Goal: Information Seeking & Learning: Learn about a topic

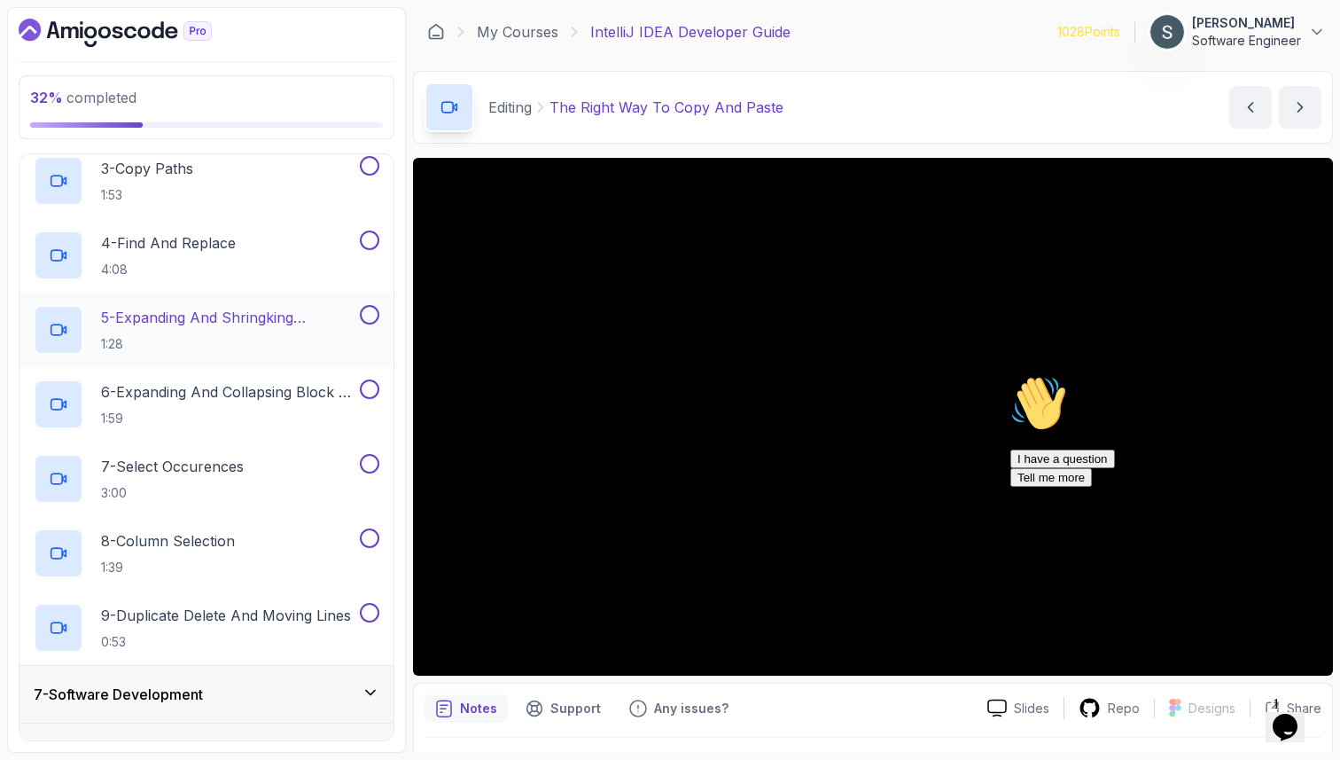
scroll to position [890, 0]
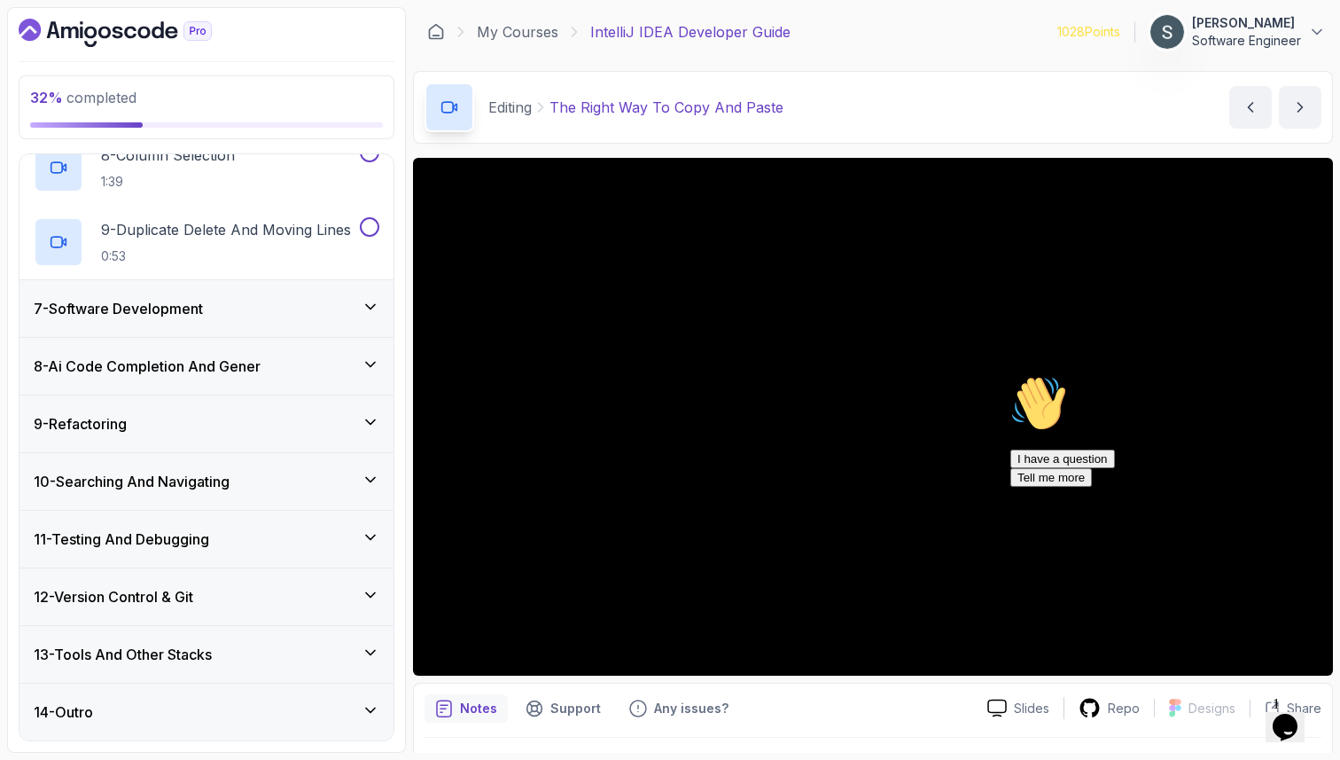
click at [1308, 375] on div "Chat attention grabber" at bounding box center [1169, 375] width 319 height 0
click at [1237, 714] on icon "Close" at bounding box center [1237, 721] width 0 height 15
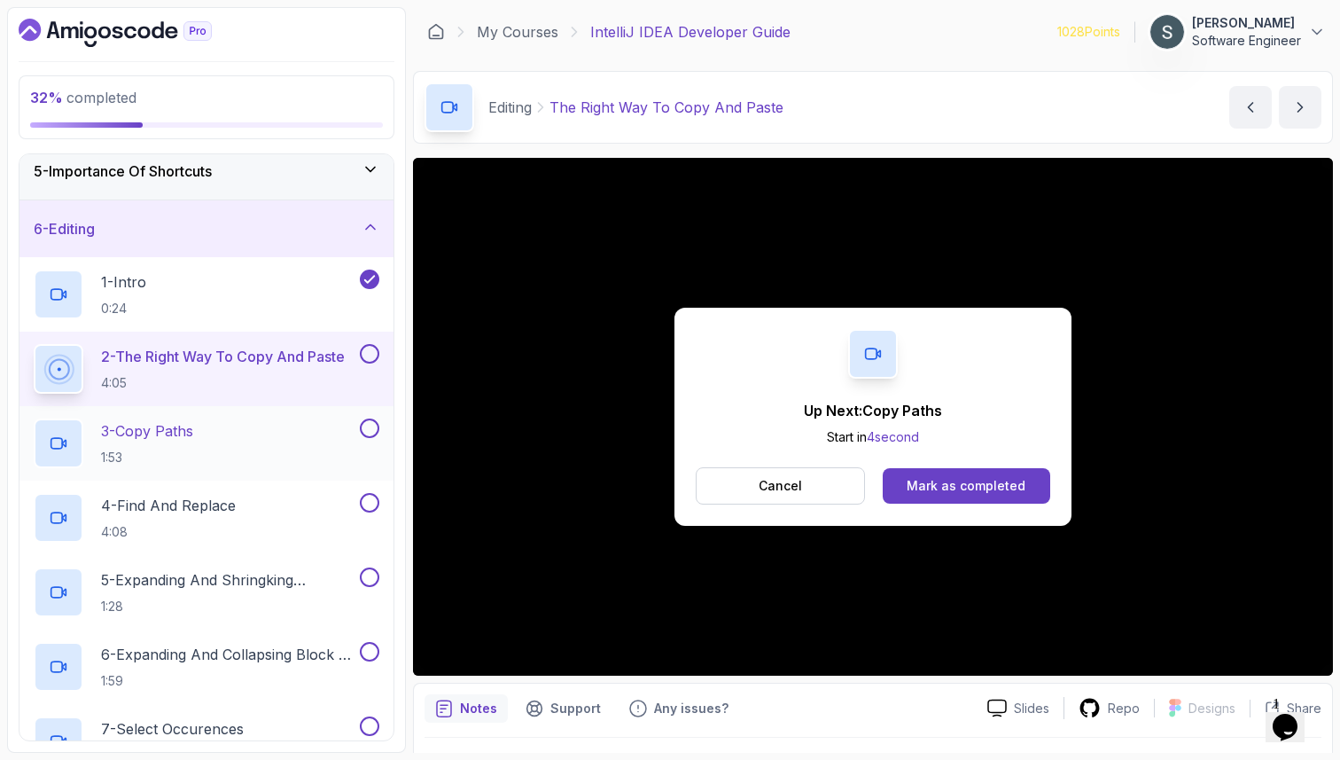
scroll to position [240, 0]
click at [378, 354] on button at bounding box center [370, 356] width 20 height 20
click at [287, 415] on div "3 - Copy Paths 1:53" at bounding box center [207, 445] width 374 height 74
drag, startPoint x: 1307, startPoint y: 495, endPoint x: 2310, endPoint y: 863, distance: 1068.7
click at [1010, 375] on icon "Chat attention grabber" at bounding box center [1010, 375] width 0 height 0
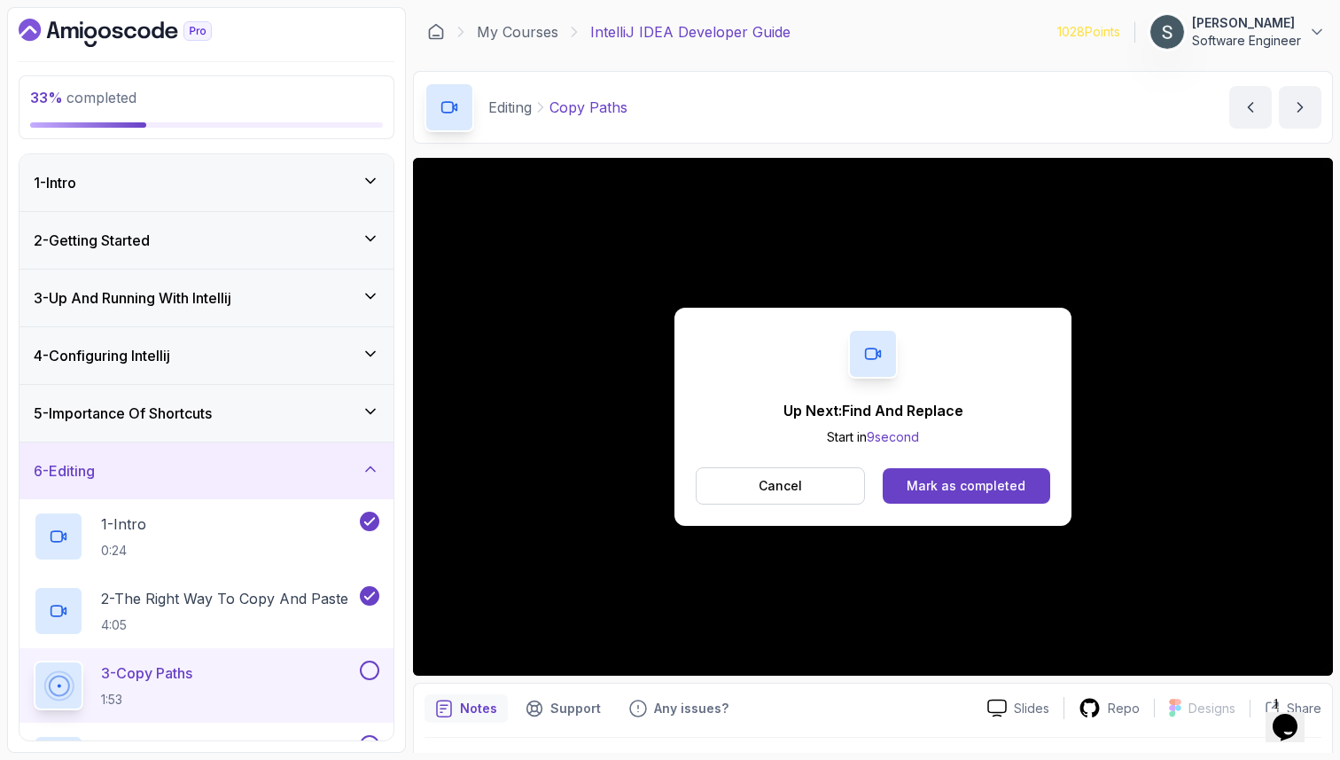
click at [975, 467] on div "Cancel Mark as completed" at bounding box center [873, 485] width 355 height 37
click at [976, 485] on div "Mark as completed" at bounding box center [966, 486] width 119 height 18
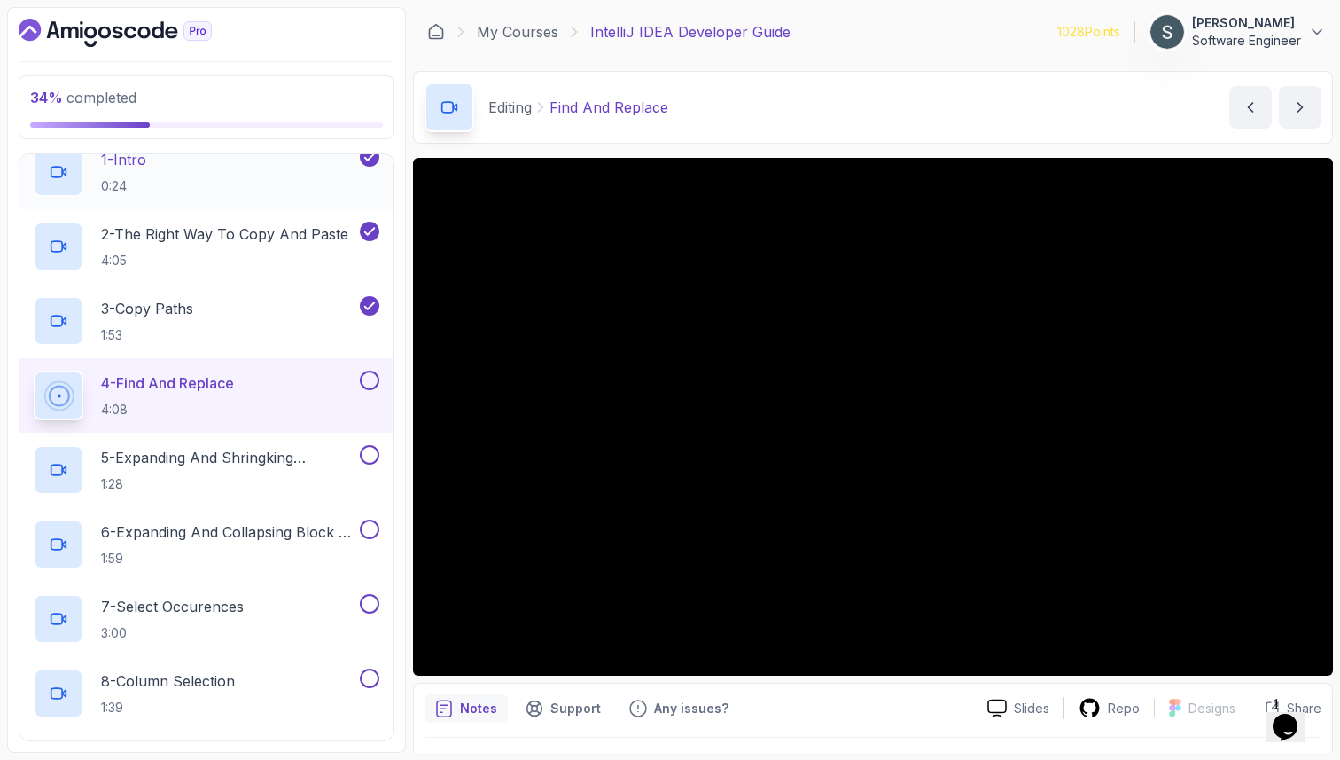
scroll to position [386, 0]
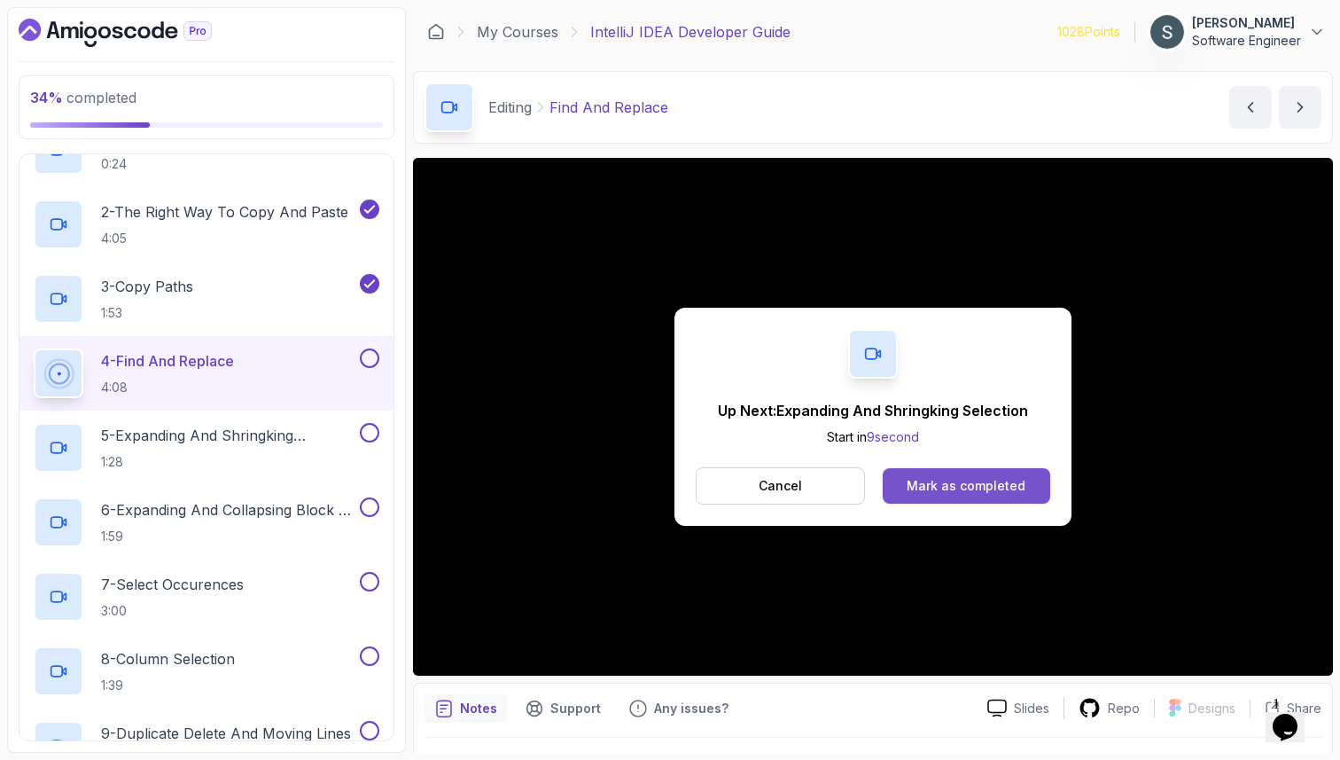
click at [908, 491] on button "Mark as completed" at bounding box center [967, 485] width 168 height 35
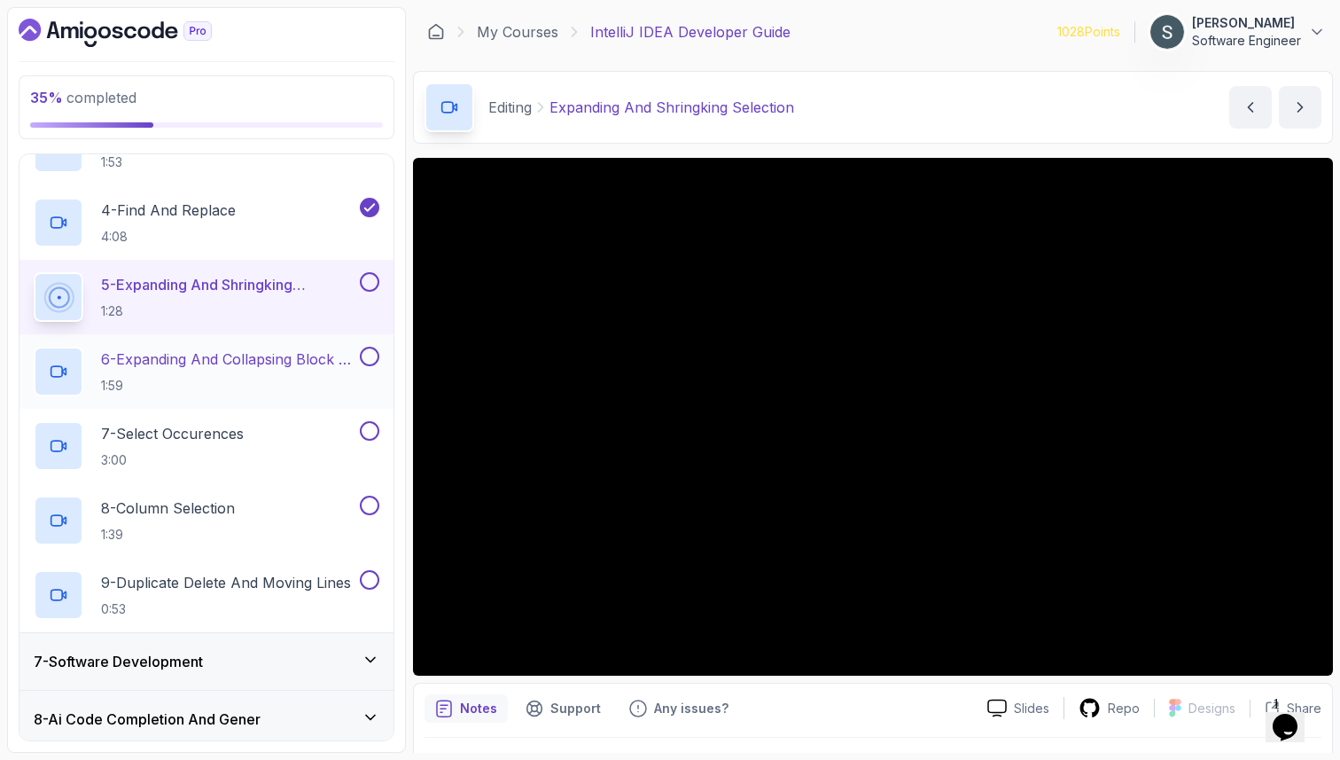
scroll to position [539, 0]
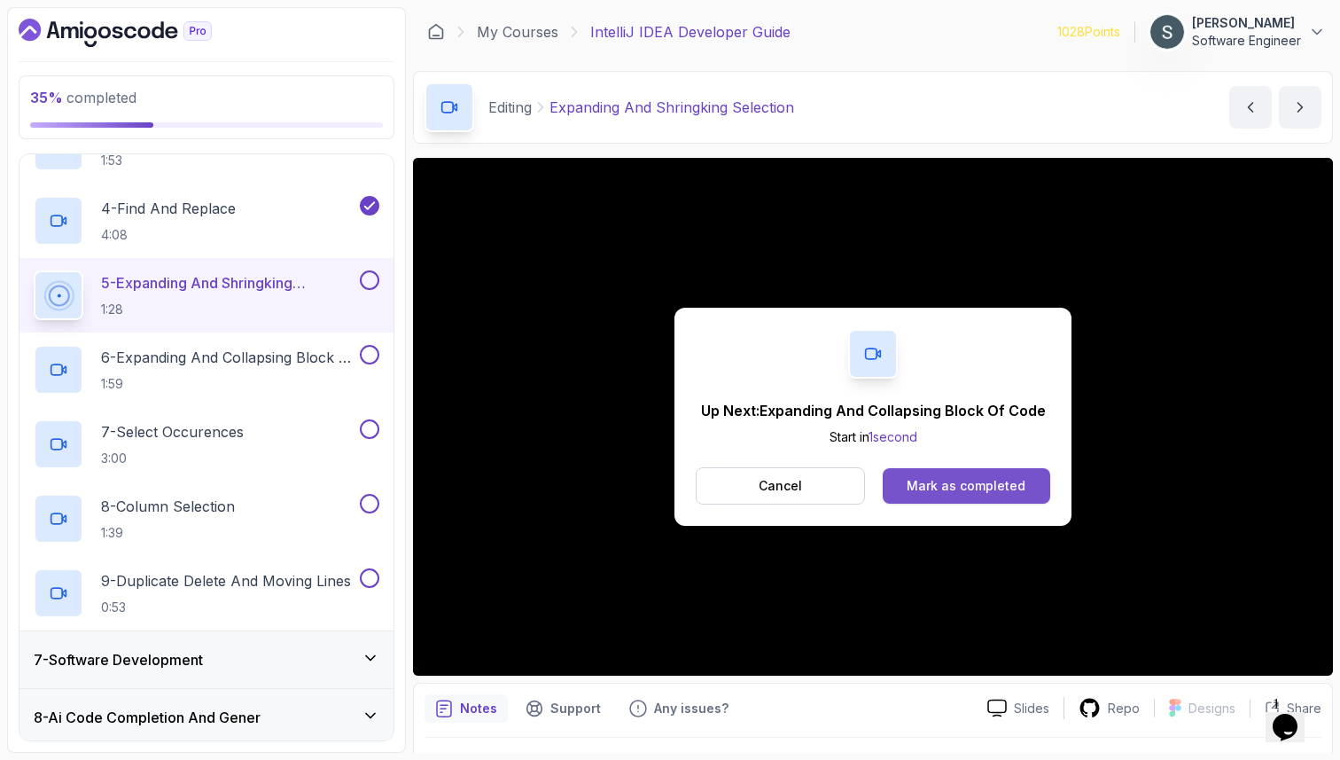
click at [947, 485] on div "Mark as completed" at bounding box center [966, 486] width 119 height 18
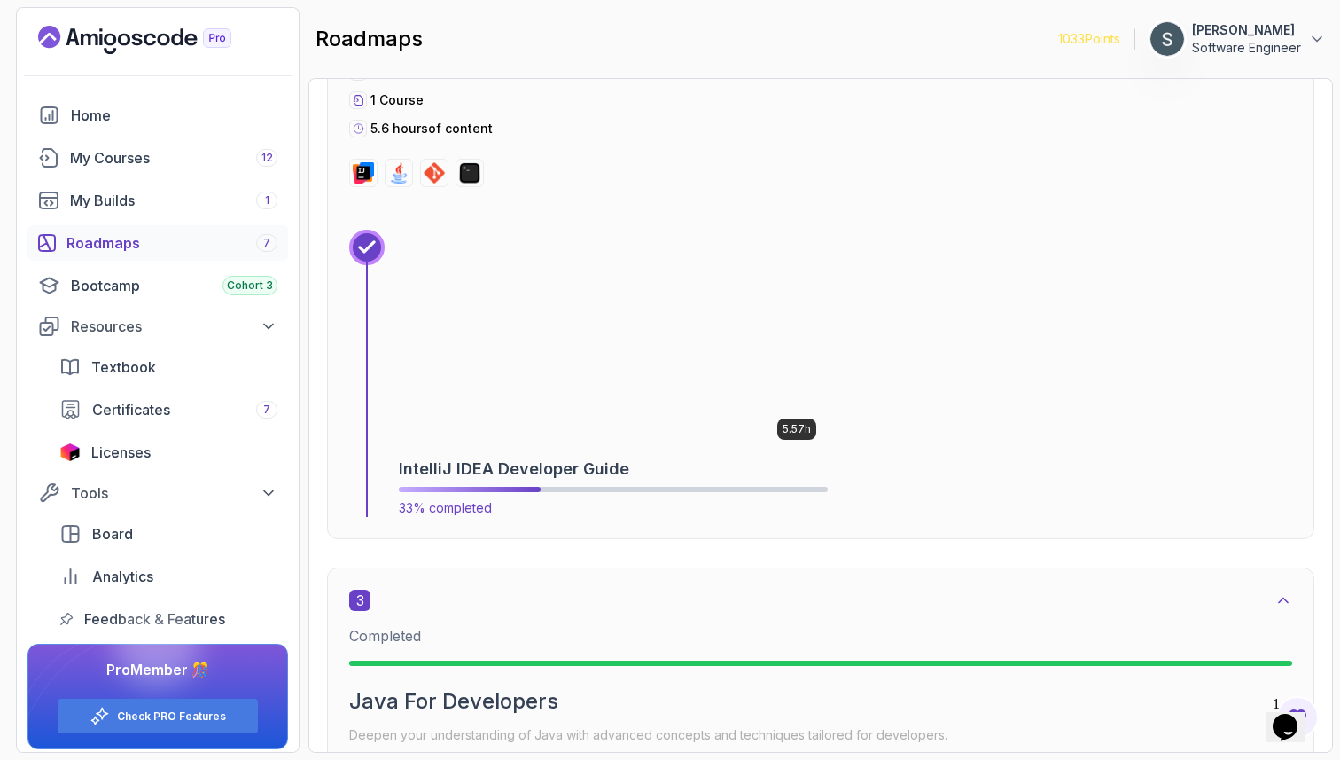
scroll to position [1416, 0]
